Goal: Task Accomplishment & Management: Manage account settings

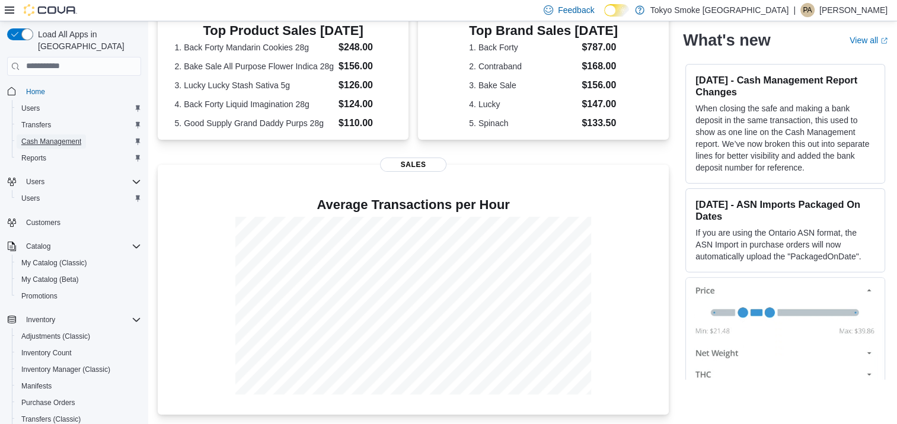
click at [51, 135] on span "Cash Management" at bounding box center [51, 142] width 60 height 14
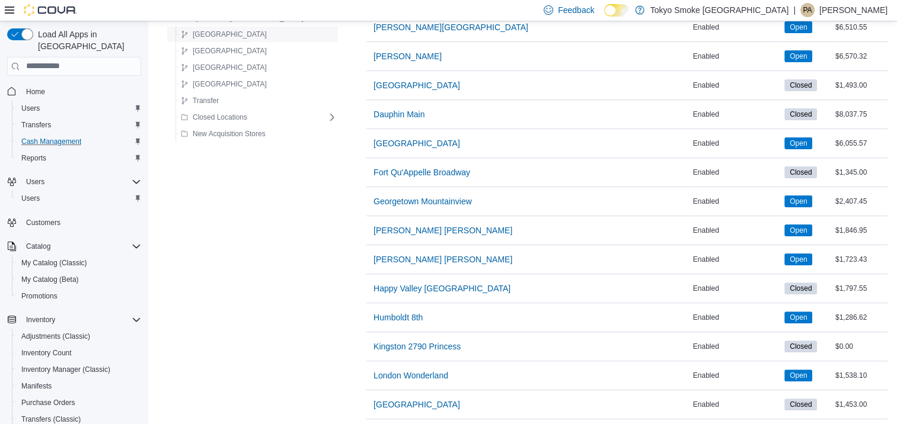
click at [202, 34] on span "Manitoba" at bounding box center [230, 34] width 74 height 9
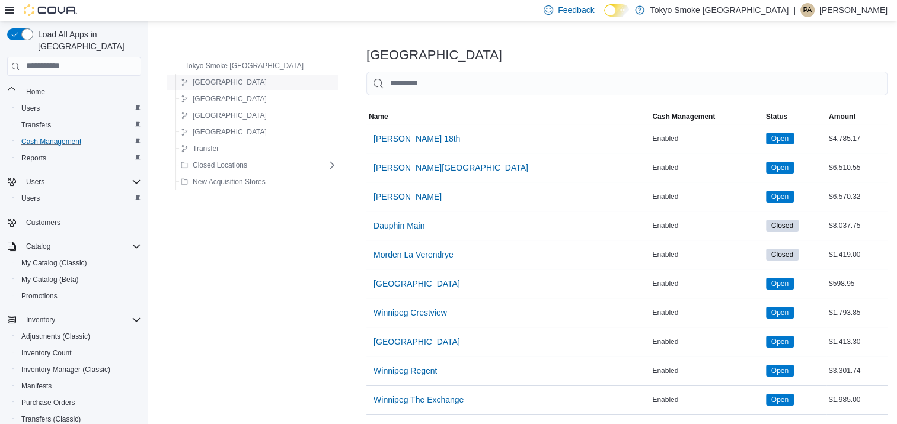
scroll to position [38, 0]
click at [405, 278] on span "[GEOGRAPHIC_DATA]" at bounding box center [416, 284] width 87 height 12
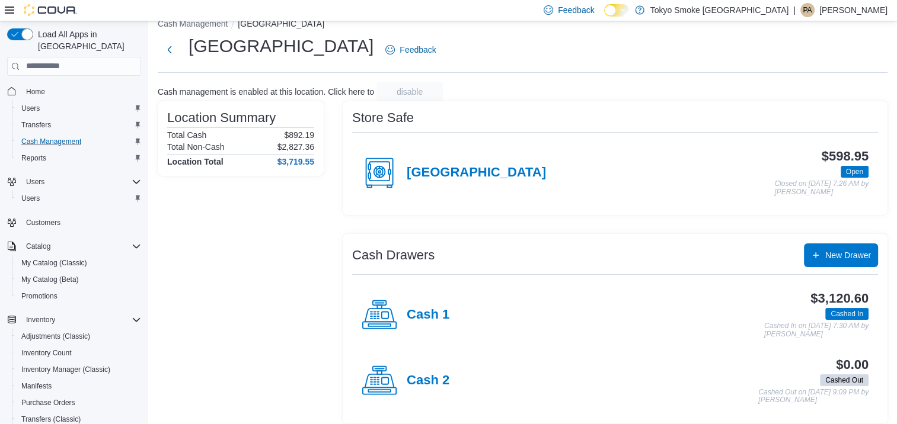
scroll to position [26, 0]
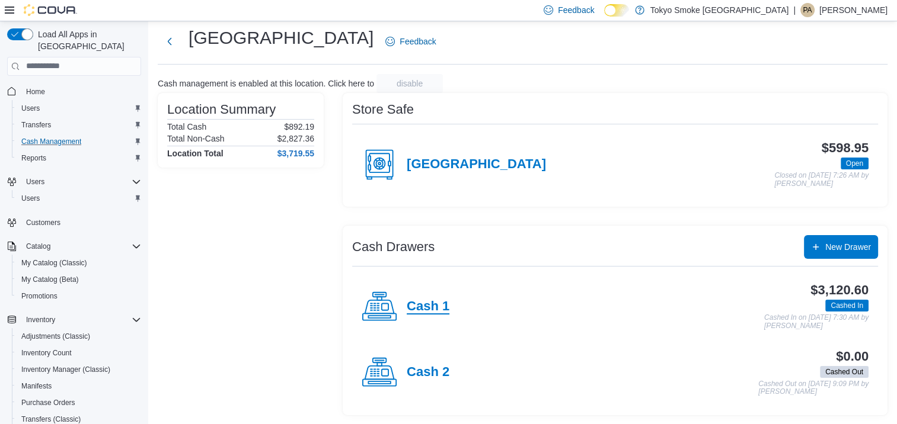
click at [427, 314] on h4 "Cash 1" at bounding box center [428, 306] width 43 height 15
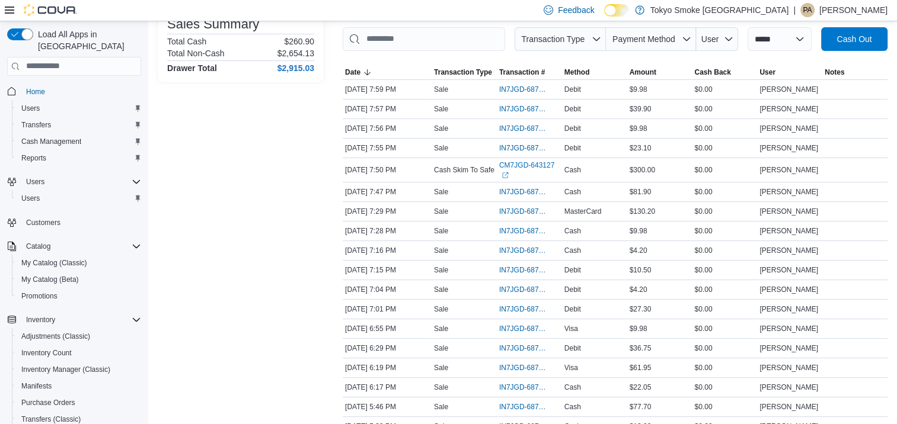
scroll to position [177, 0]
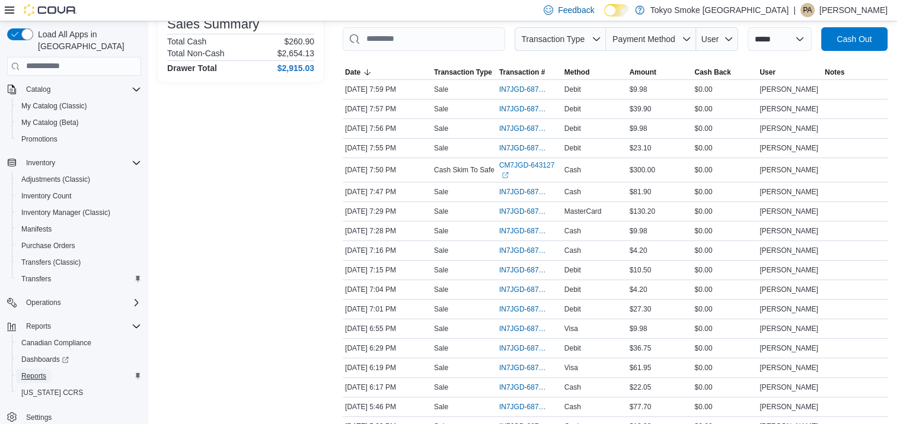
click at [27, 372] on span "Reports" at bounding box center [33, 376] width 25 height 9
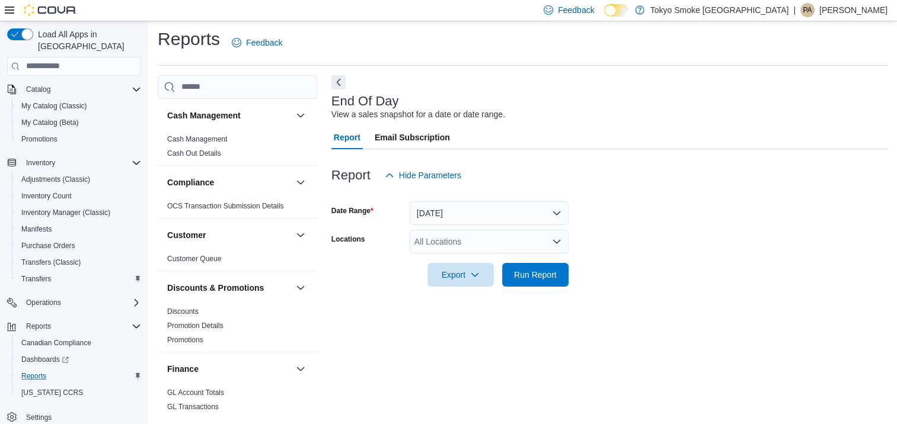
scroll to position [5, 0]
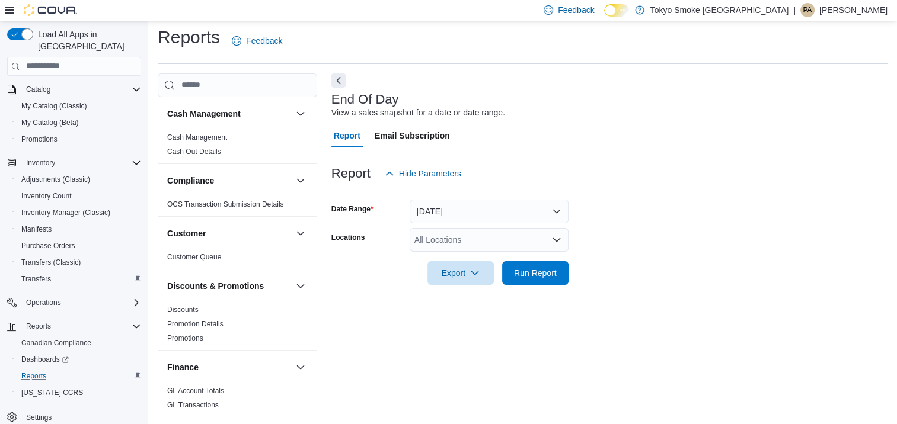
click at [501, 238] on div "All Locations" at bounding box center [489, 240] width 159 height 24
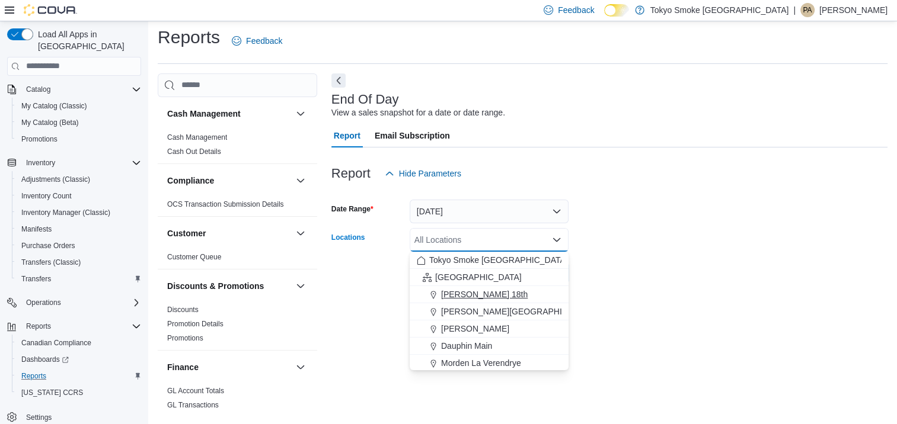
scroll to position [59, 0]
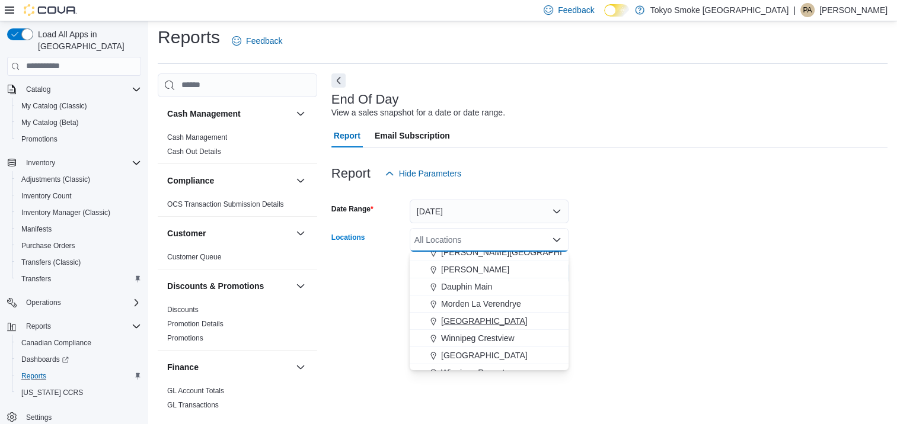
click at [475, 325] on span "[GEOGRAPHIC_DATA]" at bounding box center [484, 321] width 87 height 12
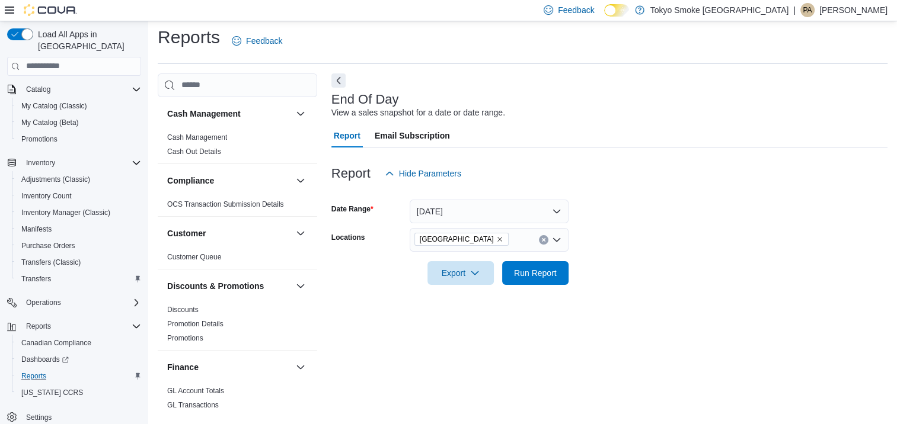
click at [595, 255] on div at bounding box center [609, 256] width 556 height 9
click at [545, 279] on span "Run Report" at bounding box center [535, 273] width 52 height 24
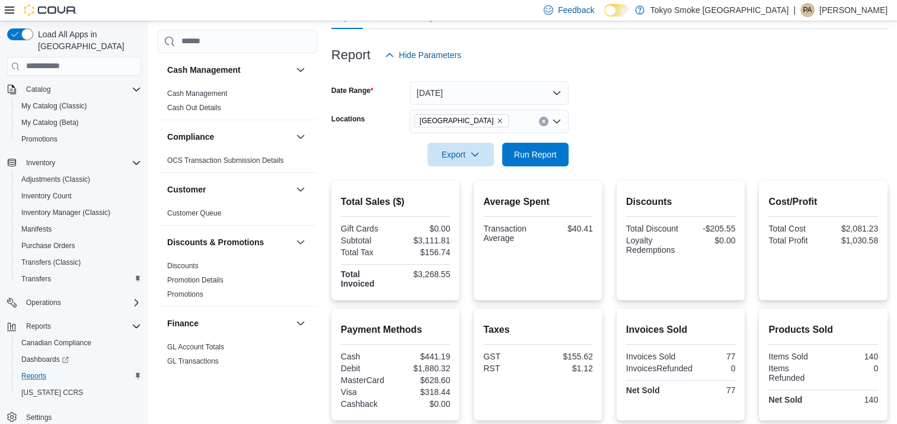
drag, startPoint x: 209, startPoint y: 95, endPoint x: 428, endPoint y: 91, distance: 219.9
click at [209, 95] on link "Cash Management" at bounding box center [197, 93] width 60 height 8
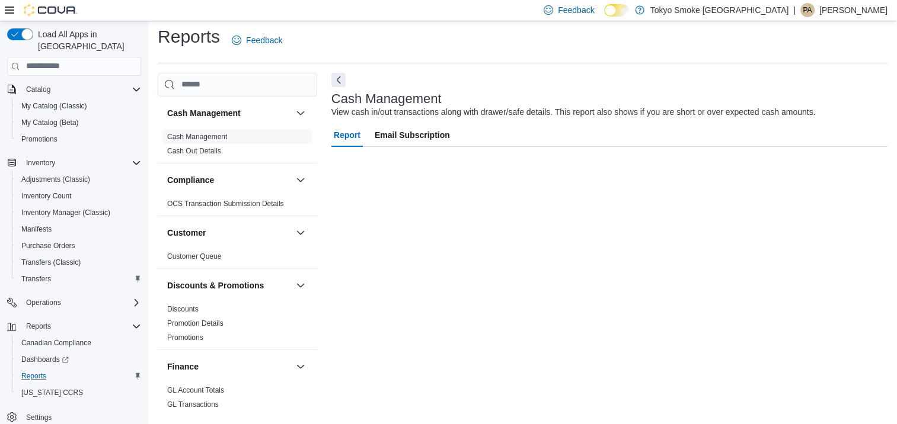
scroll to position [5, 0]
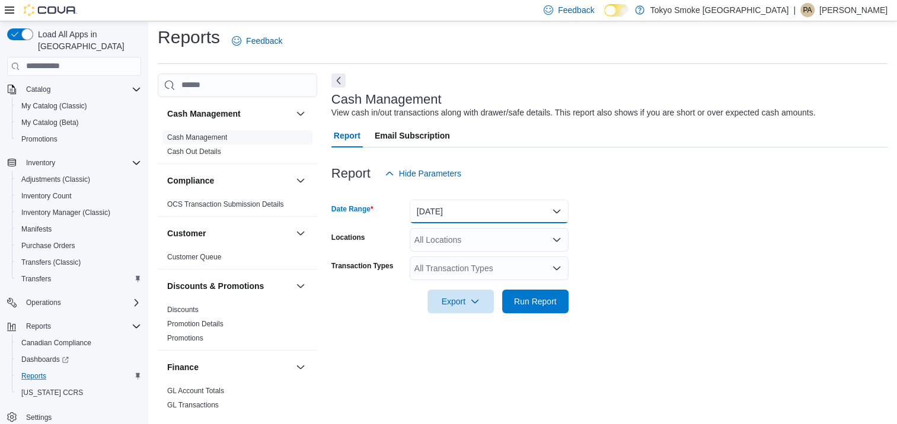
click at [456, 213] on button "Today" at bounding box center [489, 212] width 159 height 24
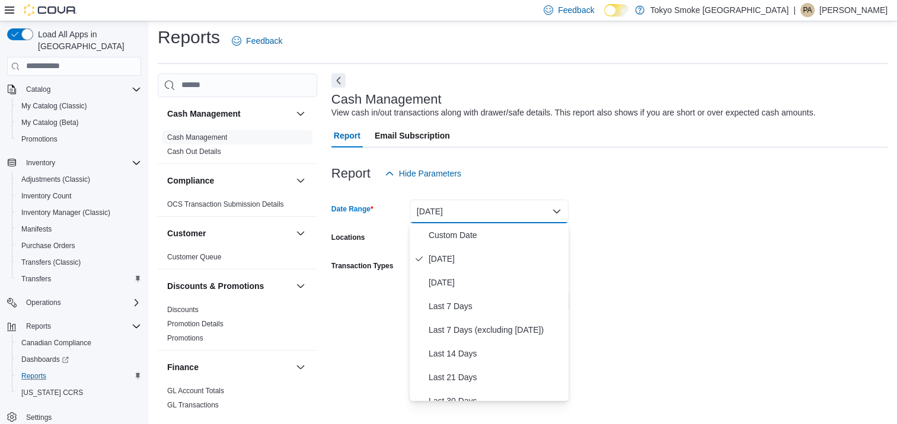
click at [456, 213] on button "Today" at bounding box center [489, 212] width 159 height 24
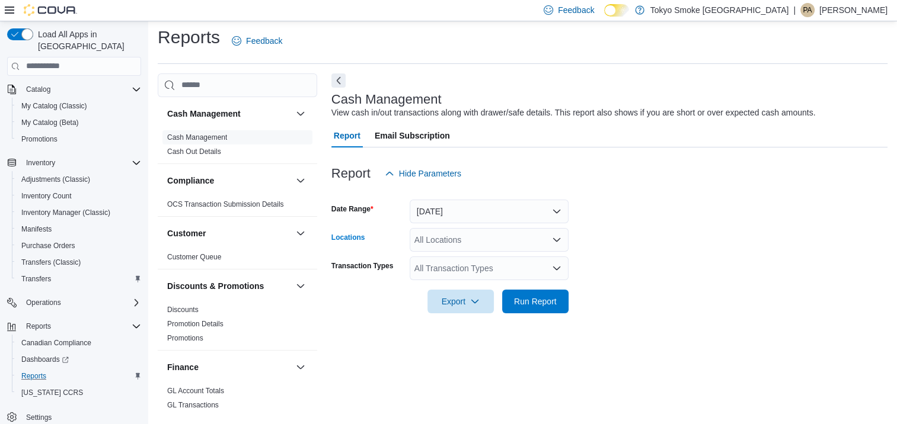
click at [457, 247] on div "All Locations" at bounding box center [489, 240] width 159 height 24
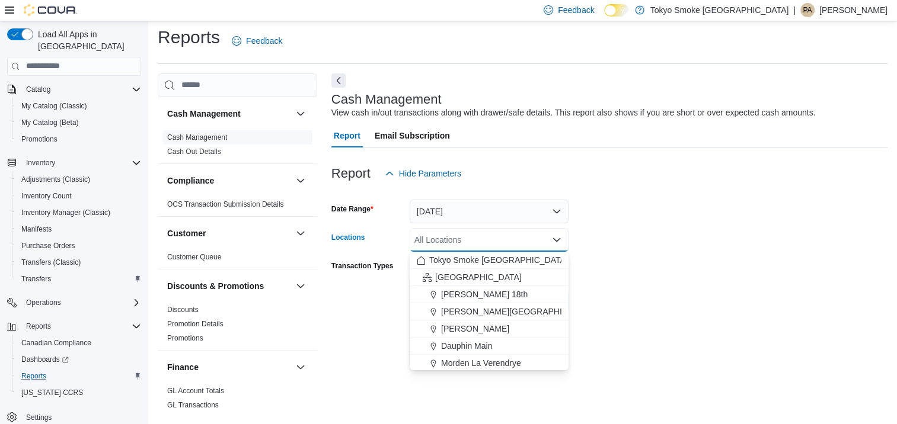
scroll to position [59, 0]
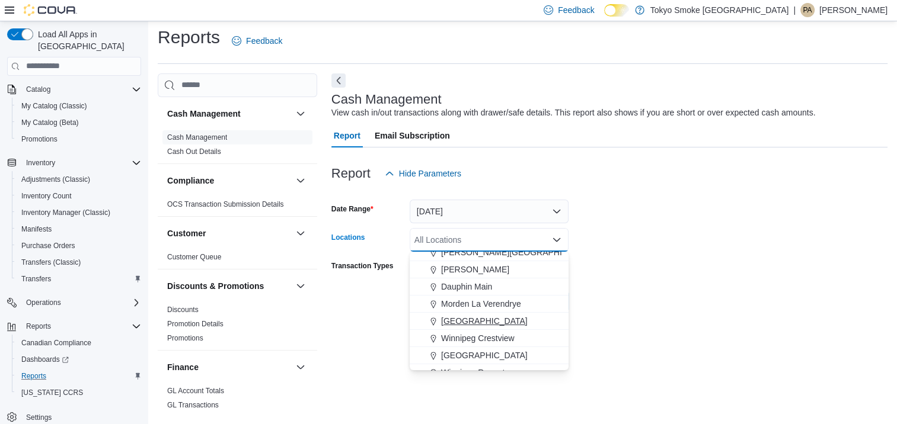
click at [470, 319] on span "Portage La Prairie" at bounding box center [484, 321] width 87 height 12
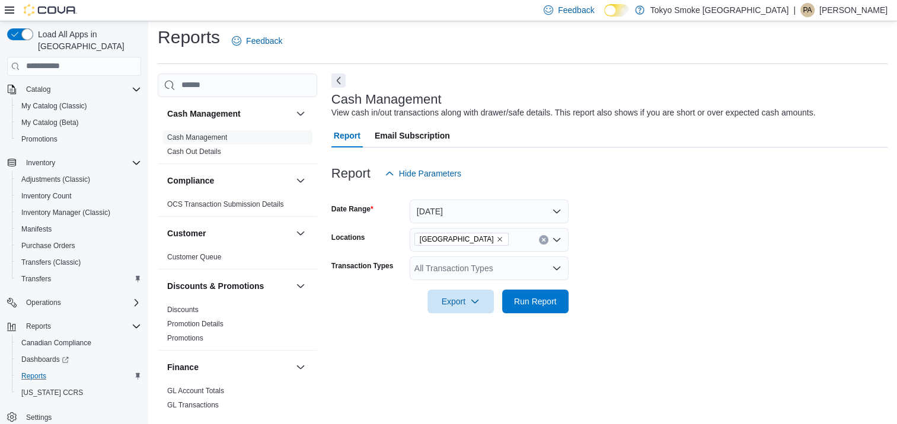
click at [753, 226] on form "Date Range Today Locations Portage La Prairie Transaction Types All Transaction…" at bounding box center [609, 249] width 556 height 128
click at [531, 270] on div "All Transaction Types" at bounding box center [489, 269] width 159 height 24
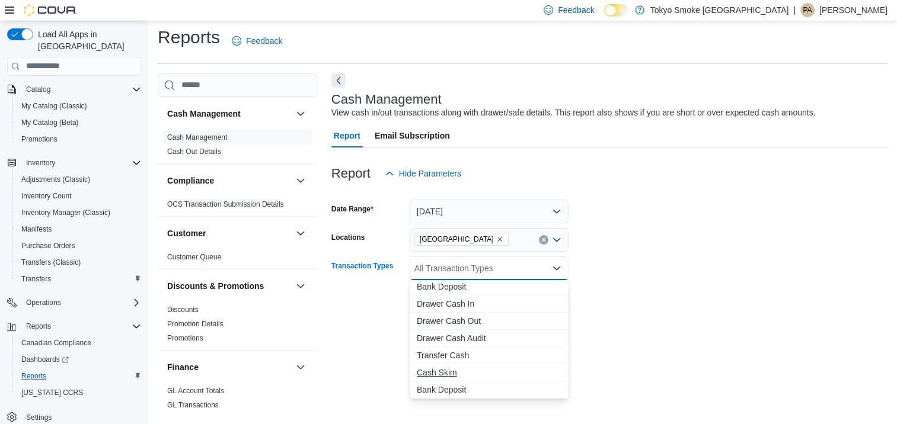
click at [469, 367] on span "Cash Skim" at bounding box center [489, 373] width 145 height 12
click at [545, 268] on button "Clear input" at bounding box center [543, 268] width 9 height 9
click at [540, 268] on div "All Transaction Types" at bounding box center [489, 269] width 159 height 24
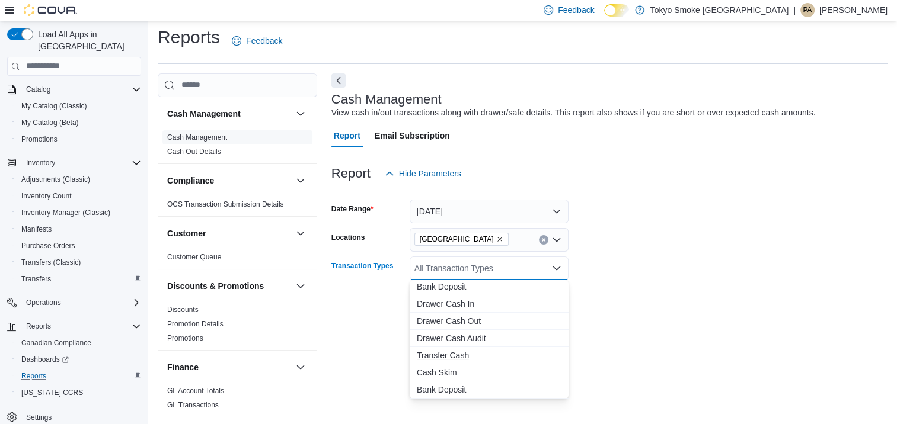
click at [468, 355] on span "Transfer Cash" at bounding box center [489, 356] width 145 height 12
click at [626, 268] on form "Date Range Today Locations Portage La Prairie Transaction Types Transfer Cash C…" at bounding box center [609, 249] width 556 height 128
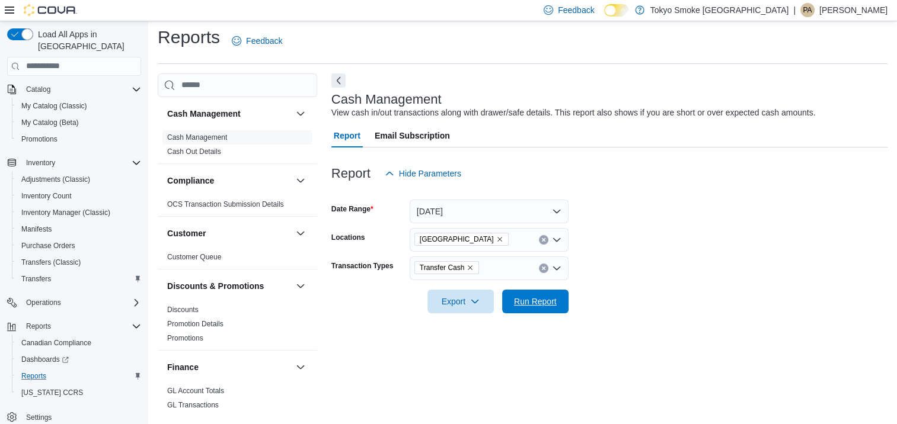
click at [536, 301] on span "Run Report" at bounding box center [535, 302] width 43 height 12
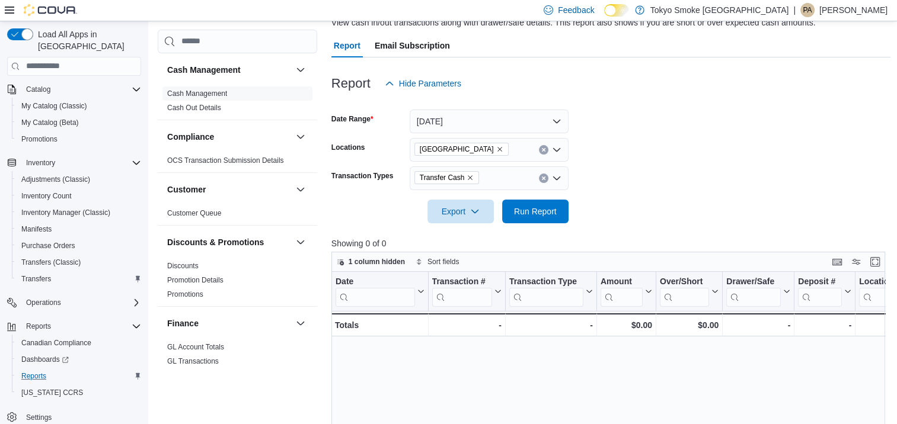
scroll to position [124, 0]
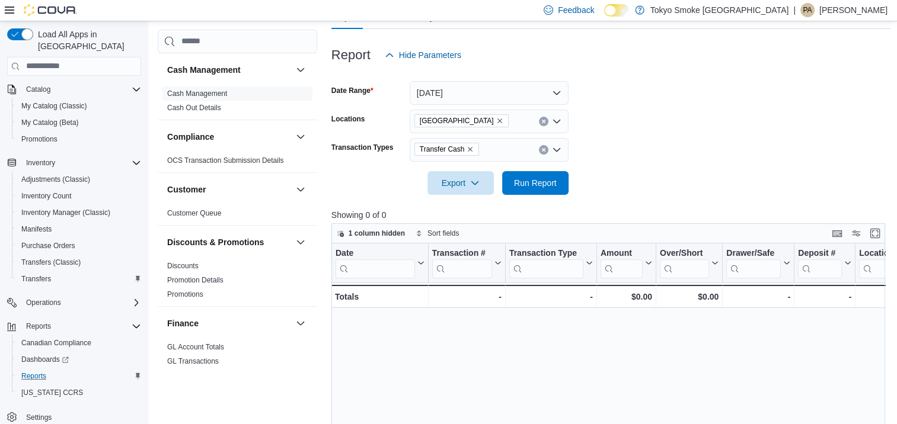
scroll to position [5, 0]
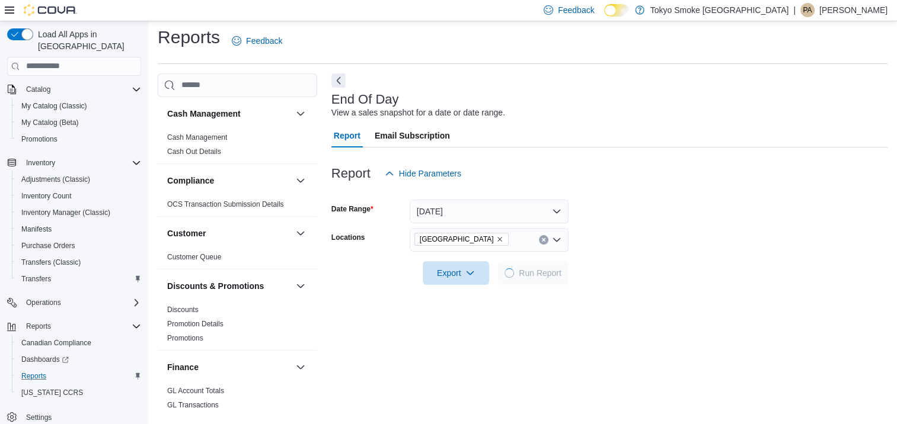
scroll to position [124, 0]
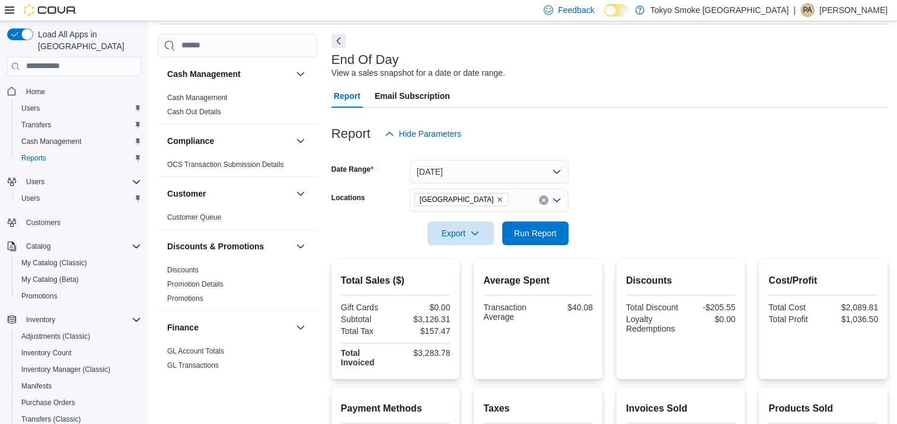
scroll to position [65, 0]
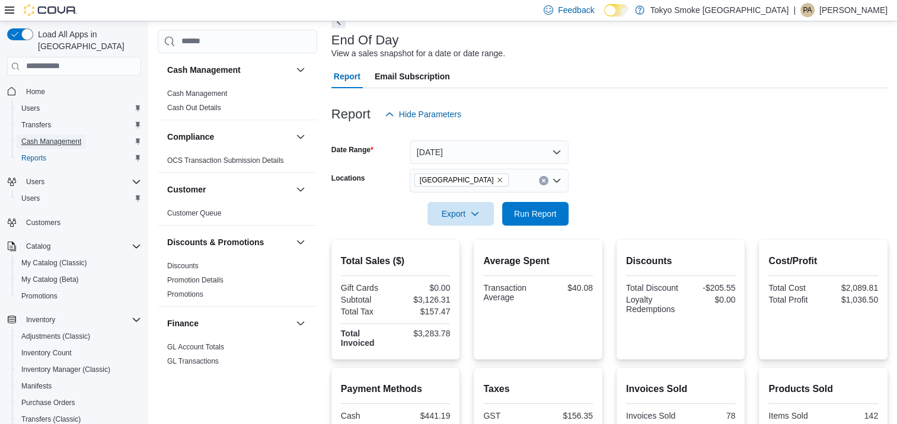
click at [48, 137] on span "Cash Management" at bounding box center [51, 141] width 60 height 9
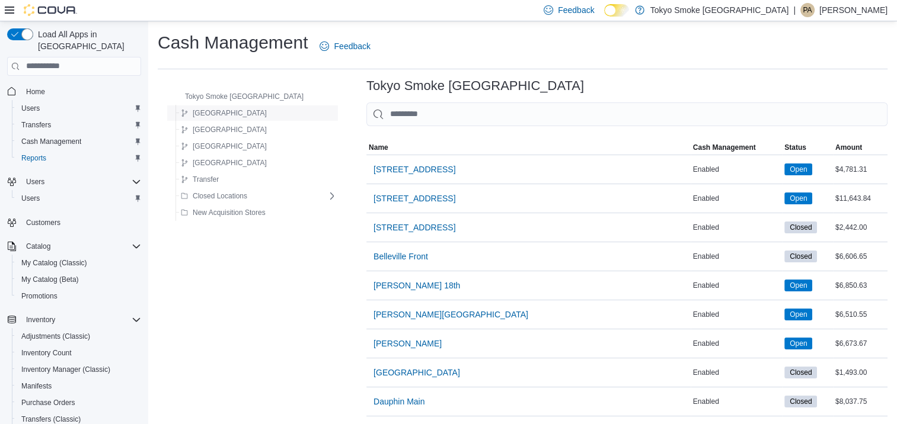
click at [233, 115] on div "Manitoba" at bounding box center [256, 113] width 161 height 14
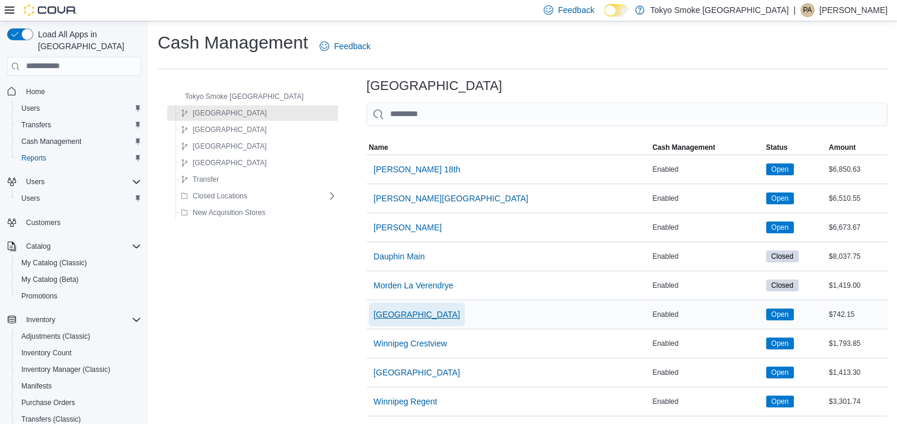
click at [381, 311] on span "[GEOGRAPHIC_DATA]" at bounding box center [416, 315] width 87 height 12
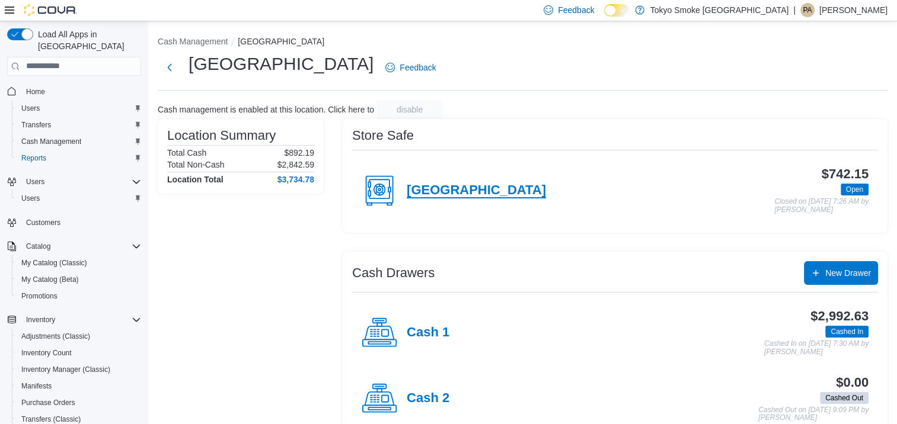
click at [475, 194] on h4 "[GEOGRAPHIC_DATA]" at bounding box center [476, 190] width 139 height 15
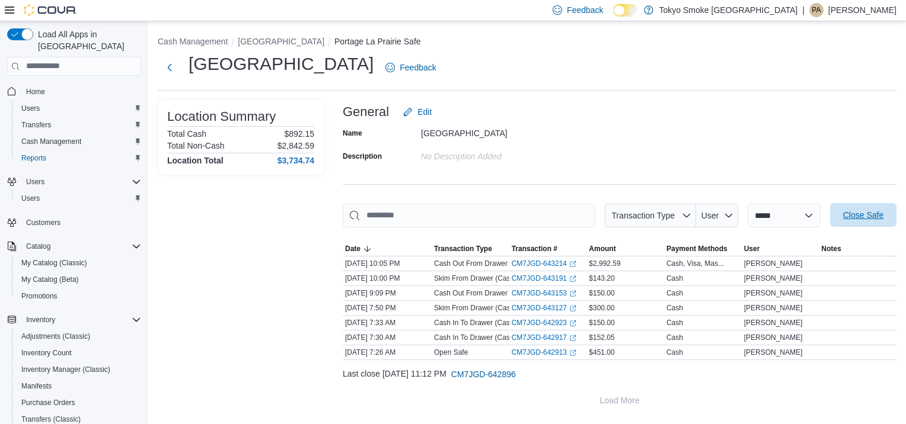
click at [868, 217] on span "Close Safe" at bounding box center [863, 215] width 40 height 12
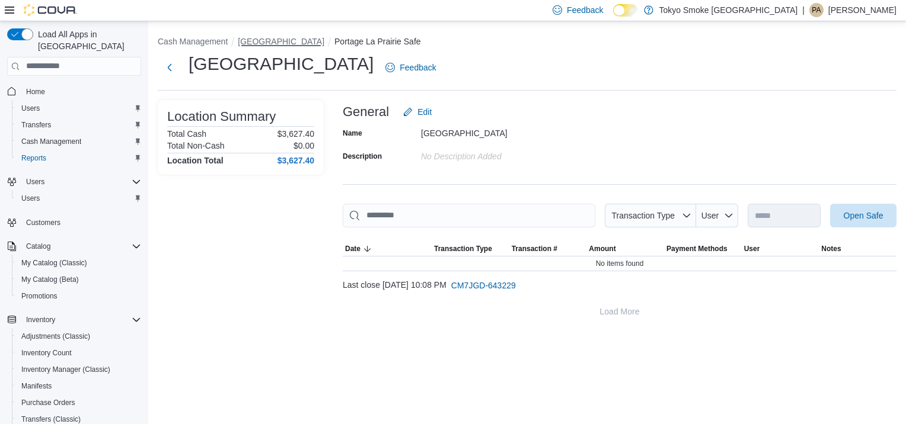
click at [283, 44] on button "Portage La Prairie" at bounding box center [281, 41] width 87 height 9
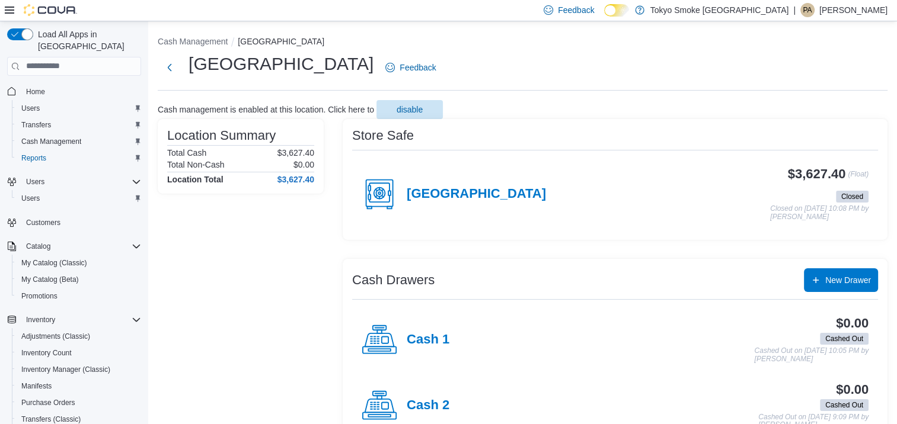
click at [847, 9] on p "Phoebe Andreason" at bounding box center [853, 10] width 68 height 14
click at [813, 108] on span "Sign Out" at bounding box center [811, 113] width 32 height 12
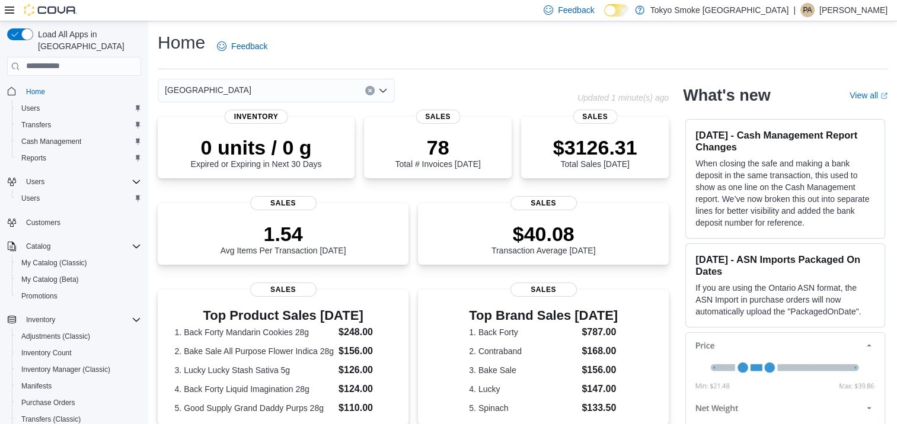
click at [870, 14] on p "[PERSON_NAME]" at bounding box center [853, 10] width 68 height 14
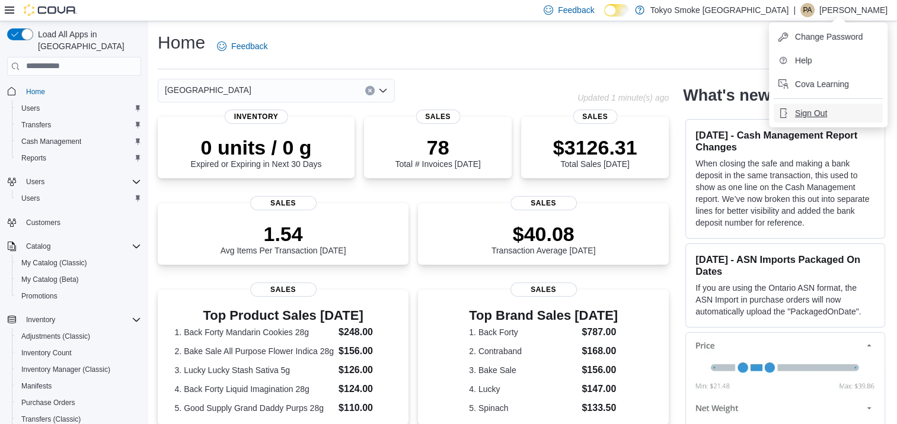
click at [817, 113] on span "Sign Out" at bounding box center [811, 113] width 32 height 12
